Goal: Obtain resource: Download file/media

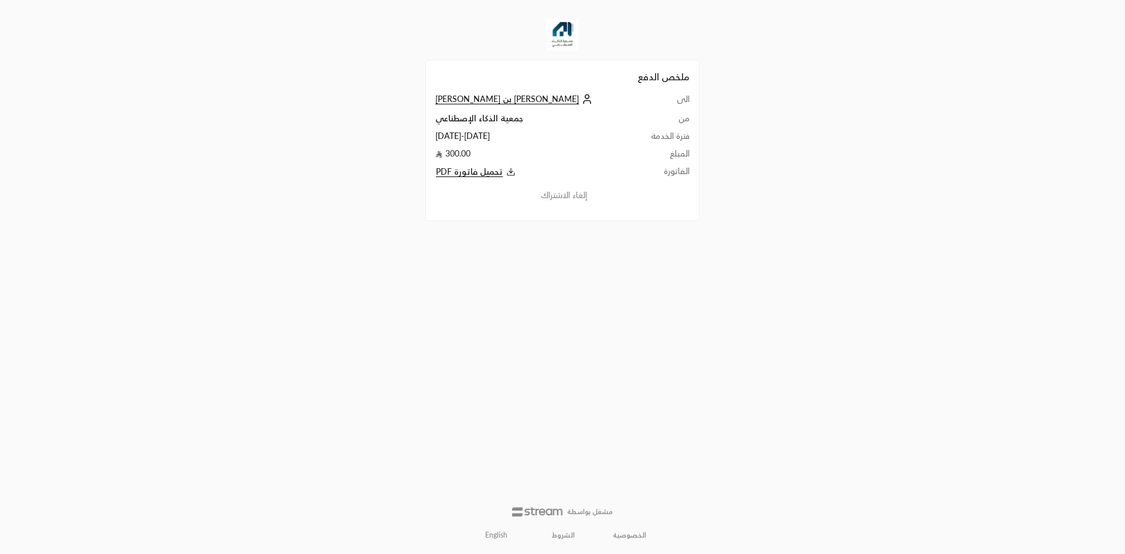
click at [821, 162] on div "ملخص الدفع الى [PERSON_NAME] بن [PERSON_NAME] من جمعية الذكاء الإصطناعي فترة ال…" at bounding box center [562, 277] width 562 height 554
click at [538, 505] on div at bounding box center [537, 509] width 50 height 8
click at [597, 515] on p "مشغل بواسطة" at bounding box center [590, 511] width 46 height 9
click at [473, 169] on span "تحميل فاتورة PDF" at bounding box center [469, 171] width 67 height 11
